Goal: Register for event/course

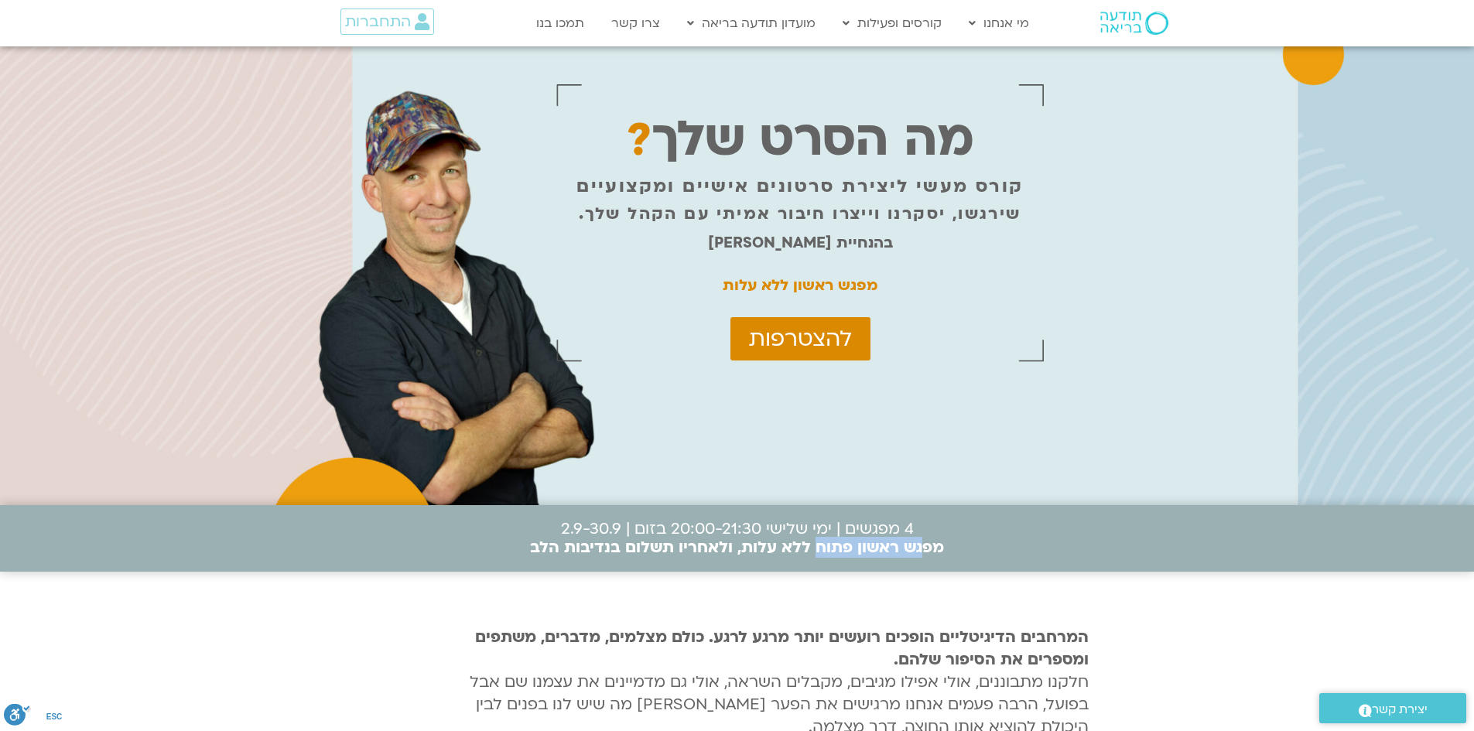
drag, startPoint x: 924, startPoint y: 541, endPoint x: 817, endPoint y: 548, distance: 107.7
click at [817, 548] on b "מפגש ראשון פתוח ללא עלות, ולאחריו תשלום בנדיבות הלב" at bounding box center [737, 547] width 414 height 21
drag, startPoint x: 562, startPoint y: 529, endPoint x: 580, endPoint y: 531, distance: 18.6
click at [580, 531] on p "4 מפגשים | ימי שלישי 20:00-21:30 בזום | 2.9-30.9 מפגש ראשון פתוח ללא עלות, ולאח…" at bounding box center [737, 538] width 414 height 37
drag, startPoint x: 832, startPoint y: 528, endPoint x: 761, endPoint y: 530, distance: 70.4
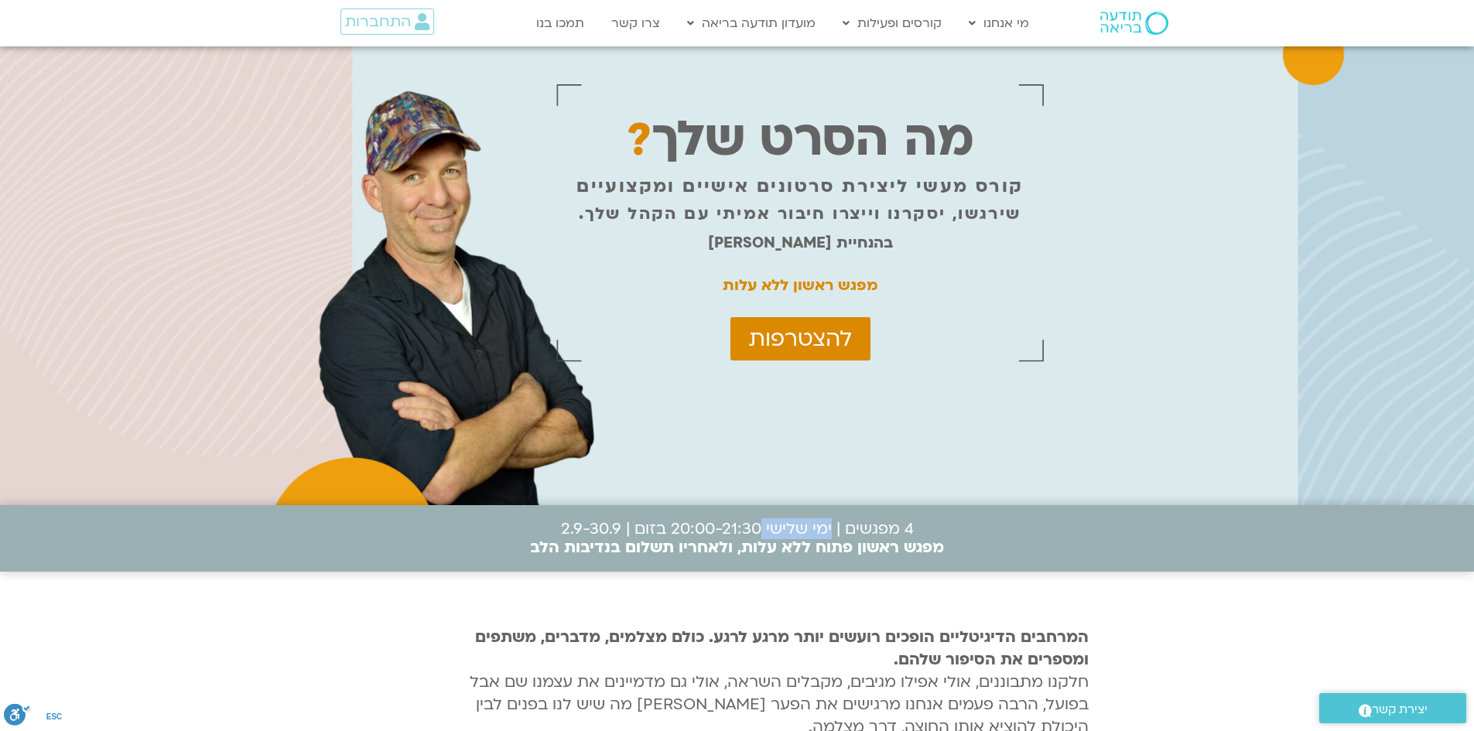
click at [761, 530] on p "4 מפגשים | ימי שלישי 20:00-21:30 בזום | 2.9-30.9 מפגש ראשון פתוח ללא עלות, ולאח…" at bounding box center [737, 538] width 414 height 37
